Goal: Task Accomplishment & Management: Use online tool/utility

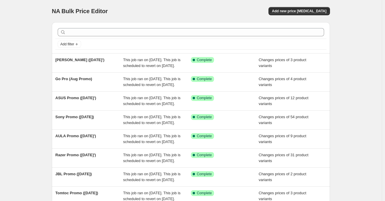
click at [185, 9] on div "NA Bulk Price Editor" at bounding box center [119, 11] width 134 height 8
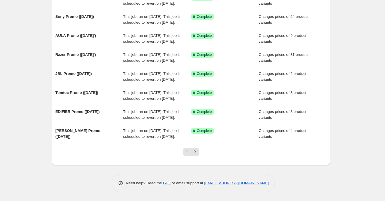
scroll to position [159, 0]
click at [195, 152] on icon "Next" at bounding box center [195, 152] width 6 height 6
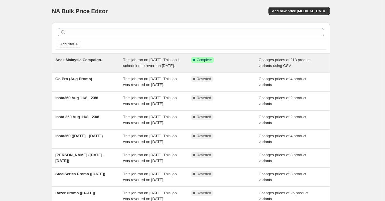
click at [153, 69] on div "This job ran on [DATE]. This job is scheduled to revert on [DATE]." at bounding box center [157, 63] width 68 height 12
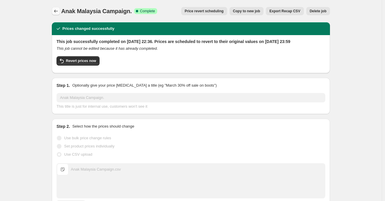
click at [59, 13] on icon "Price change jobs" at bounding box center [56, 11] width 6 height 6
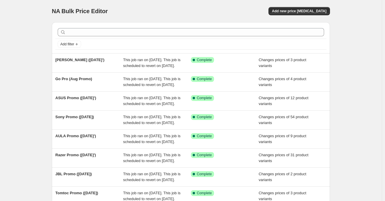
click at [300, 16] on div "NA Bulk Price Editor. This page is ready NA Bulk Price Editor Add new price [ME…" at bounding box center [191, 11] width 278 height 22
click at [301, 11] on span "Add new price [MEDICAL_DATA]" at bounding box center [299, 11] width 54 height 5
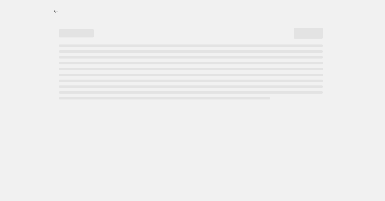
select select "percentage"
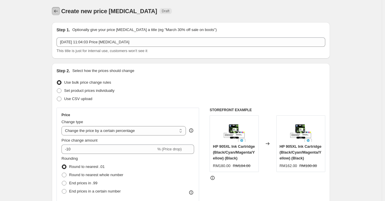
click at [56, 12] on icon "Price change jobs" at bounding box center [56, 11] width 6 height 6
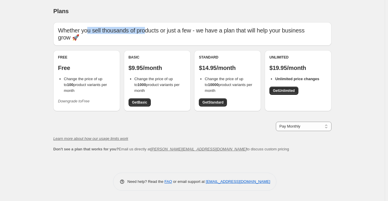
drag, startPoint x: 89, startPoint y: 31, endPoint x: 144, endPoint y: 33, distance: 55.1
click at [144, 33] on p "Whether you sell thousands of products or just a few - we have a plan that will…" at bounding box center [192, 34] width 269 height 14
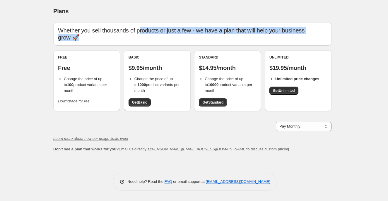
drag, startPoint x: 141, startPoint y: 31, endPoint x: 155, endPoint y: 39, distance: 16.6
click at [155, 39] on p "Whether you sell thousands of products or just a few - we have a plan that will…" at bounding box center [192, 34] width 269 height 14
drag, startPoint x: 140, startPoint y: 33, endPoint x: 147, endPoint y: 37, distance: 8.5
click at [147, 37] on p "Whether you sell thousands of products or just a few - we have a plan that will…" at bounding box center [192, 34] width 269 height 14
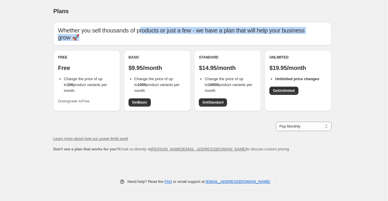
click at [147, 37] on p "Whether you sell thousands of products or just a few - we have a plan that will…" at bounding box center [192, 34] width 269 height 14
drag, startPoint x: 139, startPoint y: 32, endPoint x: 145, endPoint y: 37, distance: 7.3
click at [144, 36] on p "Whether you sell thousands of products or just a few - we have a plan that will…" at bounding box center [192, 34] width 269 height 14
click at [145, 37] on p "Whether you sell thousands of products or just a few - we have a plan that will…" at bounding box center [192, 34] width 269 height 14
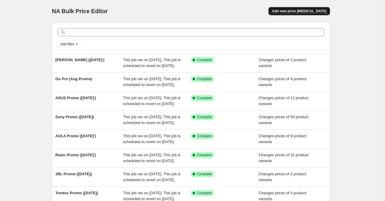
click at [303, 8] on button "Add new price [MEDICAL_DATA]" at bounding box center [300, 11] width 62 height 8
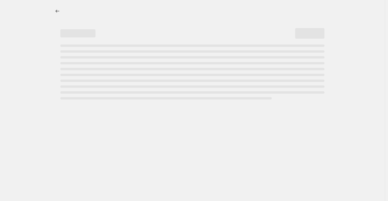
select select "percentage"
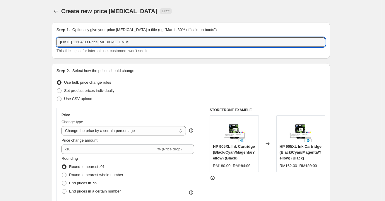
drag, startPoint x: 154, startPoint y: 44, endPoint x: 29, endPoint y: 44, distance: 124.2
type input "Branded Sale"
click at [60, 101] on span at bounding box center [59, 99] width 5 height 5
click at [57, 97] on input "Use CSV upload" at bounding box center [57, 97] width 0 height 0
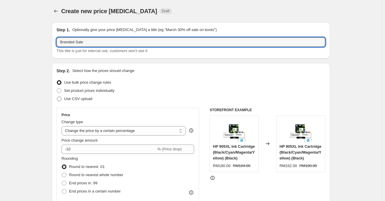
radio input "true"
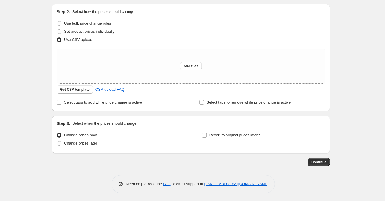
scroll to position [60, 0]
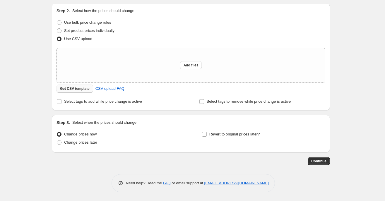
click at [76, 89] on span "Get CSV template" at bounding box center [75, 88] width 30 height 5
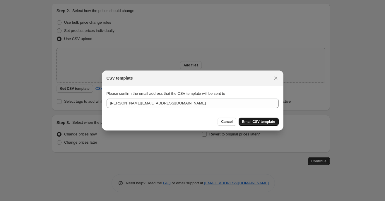
click at [270, 123] on span "Email CSV template" at bounding box center [258, 122] width 33 height 5
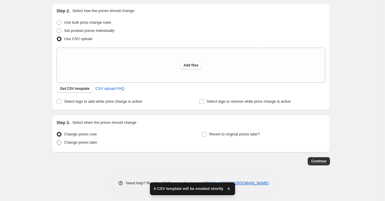
click at [82, 142] on span "Change prices later" at bounding box center [80, 142] width 33 height 4
click at [57, 141] on input "Change prices later" at bounding box center [57, 140] width 0 height 0
radio input "true"
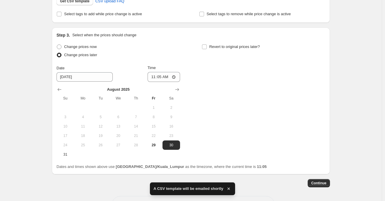
scroll to position [148, 0]
click at [176, 91] on icon "Show next month, September 2025" at bounding box center [177, 89] width 6 height 6
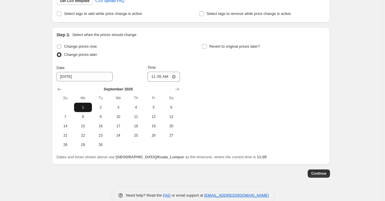
click at [84, 110] on span "1" at bounding box center [82, 107] width 13 height 5
type input "[DATE]"
click at [153, 77] on input "11:05" at bounding box center [164, 77] width 33 height 10
type input "00:00"
click at [207, 47] on span at bounding box center [204, 46] width 5 height 5
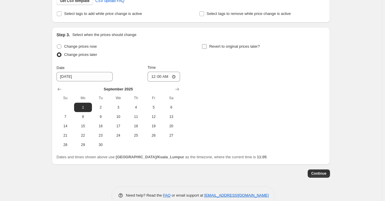
click at [207, 47] on input "Revert to original prices later?" at bounding box center [204, 46] width 5 height 5
checkbox input "true"
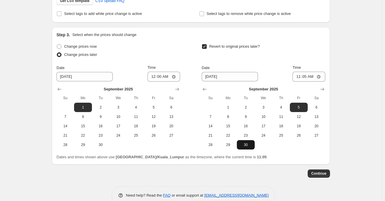
click at [247, 146] on span "30" at bounding box center [245, 145] width 13 height 5
type input "[DATE]"
click at [299, 76] on input "11:05" at bounding box center [309, 77] width 33 height 10
click at [307, 78] on input "11:05" at bounding box center [309, 77] width 33 height 10
type input "23:59"
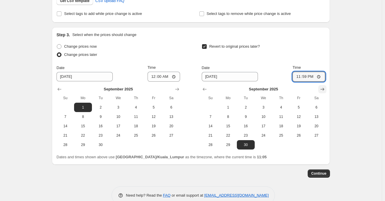
click at [325, 91] on icon "Show next month, October 2025" at bounding box center [323, 89] width 6 height 6
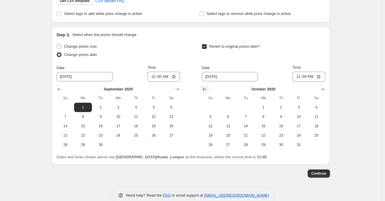
click at [208, 88] on icon "Show previous month, September 2025" at bounding box center [205, 89] width 6 height 6
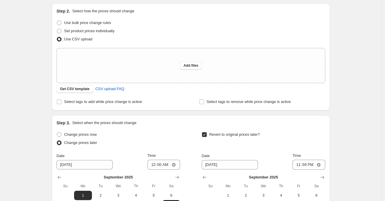
scroll to position [31, 0]
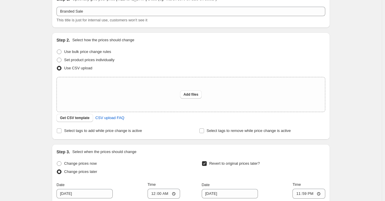
click at [204, 54] on div "Use bulk price change rules" at bounding box center [191, 52] width 269 height 8
click at [188, 94] on span "Add files" at bounding box center [191, 94] width 15 height 5
type input "C:\fakepath\Branded Sale 20250829 Bulk Price Editor.csv"
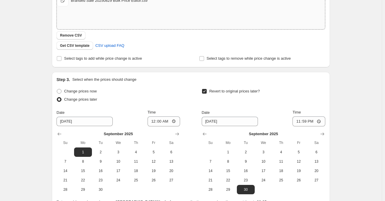
scroll to position [171, 0]
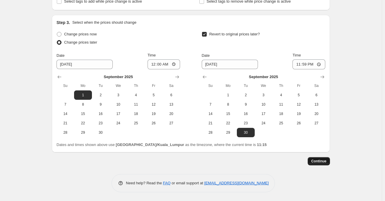
click at [316, 163] on span "Continue" at bounding box center [318, 161] width 15 height 5
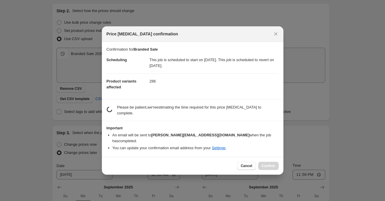
scroll to position [0, 0]
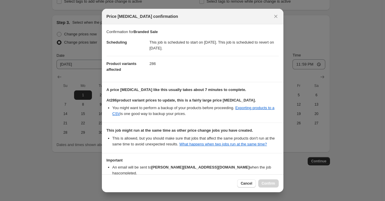
click at [283, 88] on div "Confirmation for Branded Sale Scheduling This job is scheduled to start on [DAT…" at bounding box center [193, 99] width 182 height 150
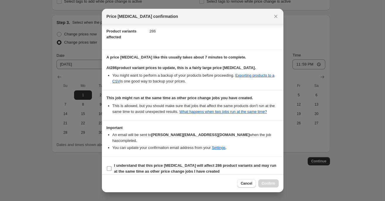
click at [112, 166] on span ":r7l:" at bounding box center [109, 168] width 5 height 5
click at [112, 166] on input "I understand that this price [MEDICAL_DATA] will affect 286 product variants an…" at bounding box center [109, 168] width 5 height 5
checkbox input "true"
click at [265, 185] on span "Confirm" at bounding box center [268, 183] width 13 height 5
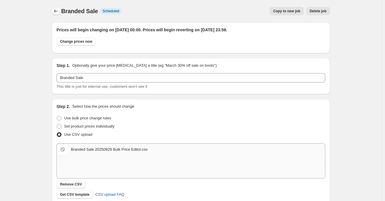
click at [56, 12] on icon "Price change jobs" at bounding box center [56, 11] width 6 height 6
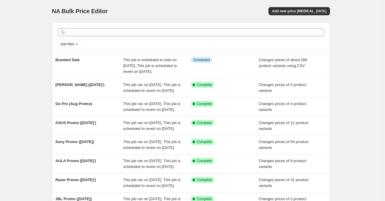
click at [22, 65] on div "NA Bulk Price Editor. This page is ready NA Bulk Price Editor Add new price [ME…" at bounding box center [191, 154] width 382 height 308
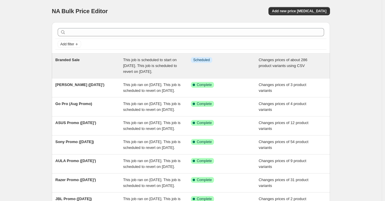
click at [123, 60] on div "Branded Sale" at bounding box center [89, 66] width 68 height 18
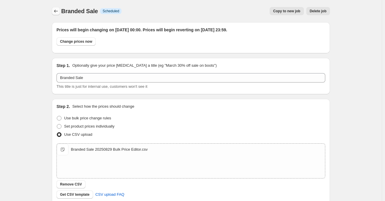
click at [57, 11] on icon "Price change jobs" at bounding box center [56, 11] width 6 height 6
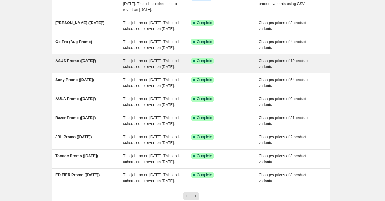
scroll to position [165, 0]
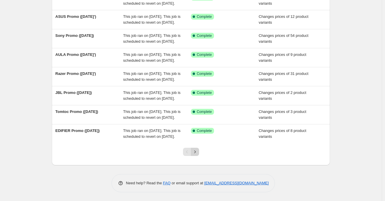
click at [197, 154] on icon "Next" at bounding box center [195, 152] width 6 height 6
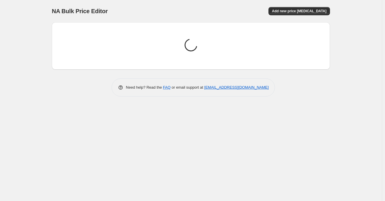
scroll to position [0, 0]
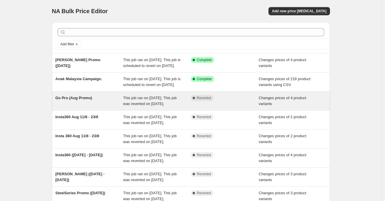
drag, startPoint x: 91, startPoint y: 64, endPoint x: 120, endPoint y: 107, distance: 51.4
click at [121, 107] on ul "Harman Kardon Promo (August '25) This job ran on 26 August 2025. This job is sc…" at bounding box center [191, 148] width 278 height 190
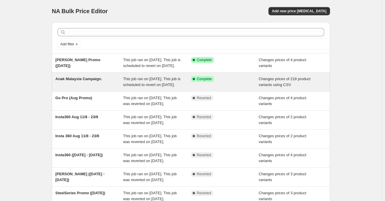
click at [108, 88] on div "Anak Malaysia Campaign." at bounding box center [89, 82] width 68 height 12
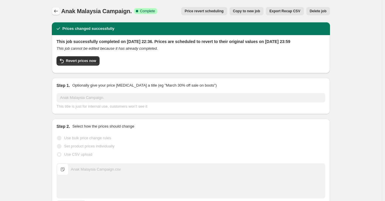
click at [57, 13] on icon "Price change jobs" at bounding box center [56, 11] width 6 height 6
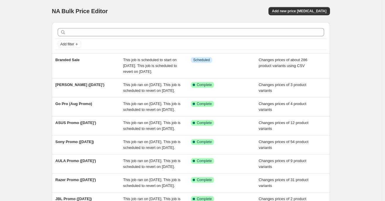
click at [30, 113] on div "NA Bulk Price Editor. This page is ready NA Bulk Price Editor Add new price [ME…" at bounding box center [191, 154] width 382 height 308
click at [19, 71] on div "NA Bulk Price Editor. This page is ready NA Bulk Price Editor Add new price [ME…" at bounding box center [191, 154] width 382 height 308
click at [29, 32] on div "NA Bulk Price Editor. This page is ready NA Bulk Price Editor Add new price [ME…" at bounding box center [191, 154] width 382 height 308
click at [28, 89] on div "NA Bulk Price Editor. This page is ready NA Bulk Price Editor Add new price [ME…" at bounding box center [191, 154] width 382 height 308
click at [42, 132] on div "NA Bulk Price Editor. This page is ready NA Bulk Price Editor Add new price [ME…" at bounding box center [191, 154] width 382 height 308
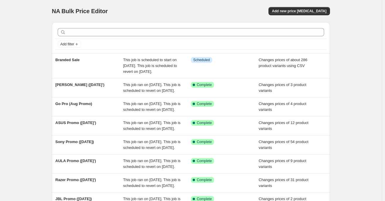
click at [13, 44] on div "NA Bulk Price Editor. This page is ready NA Bulk Price Editor Add new price [ME…" at bounding box center [191, 154] width 382 height 308
